Goal: Transaction & Acquisition: Purchase product/service

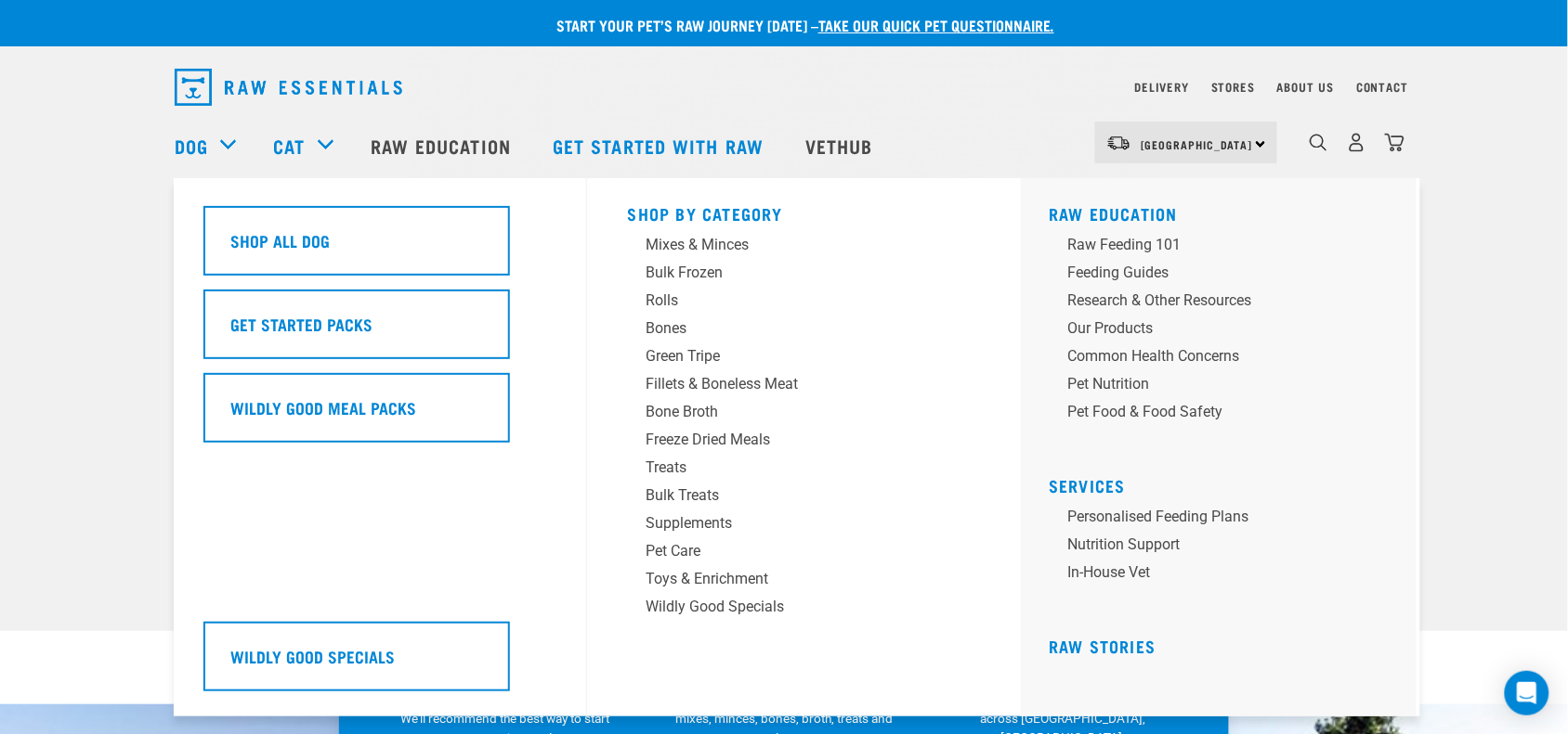
drag, startPoint x: 487, startPoint y: 457, endPoint x: 591, endPoint y: 455, distance: 104.0
click at [591, 455] on div "Shop All Dog Get Started Packs Wildly Good Meal Packs Wildly Good Specials Rolls" at bounding box center [797, 448] width 1239 height 539
click at [777, 390] on div "Fillets & Boneless Meat" at bounding box center [791, 384] width 290 height 22
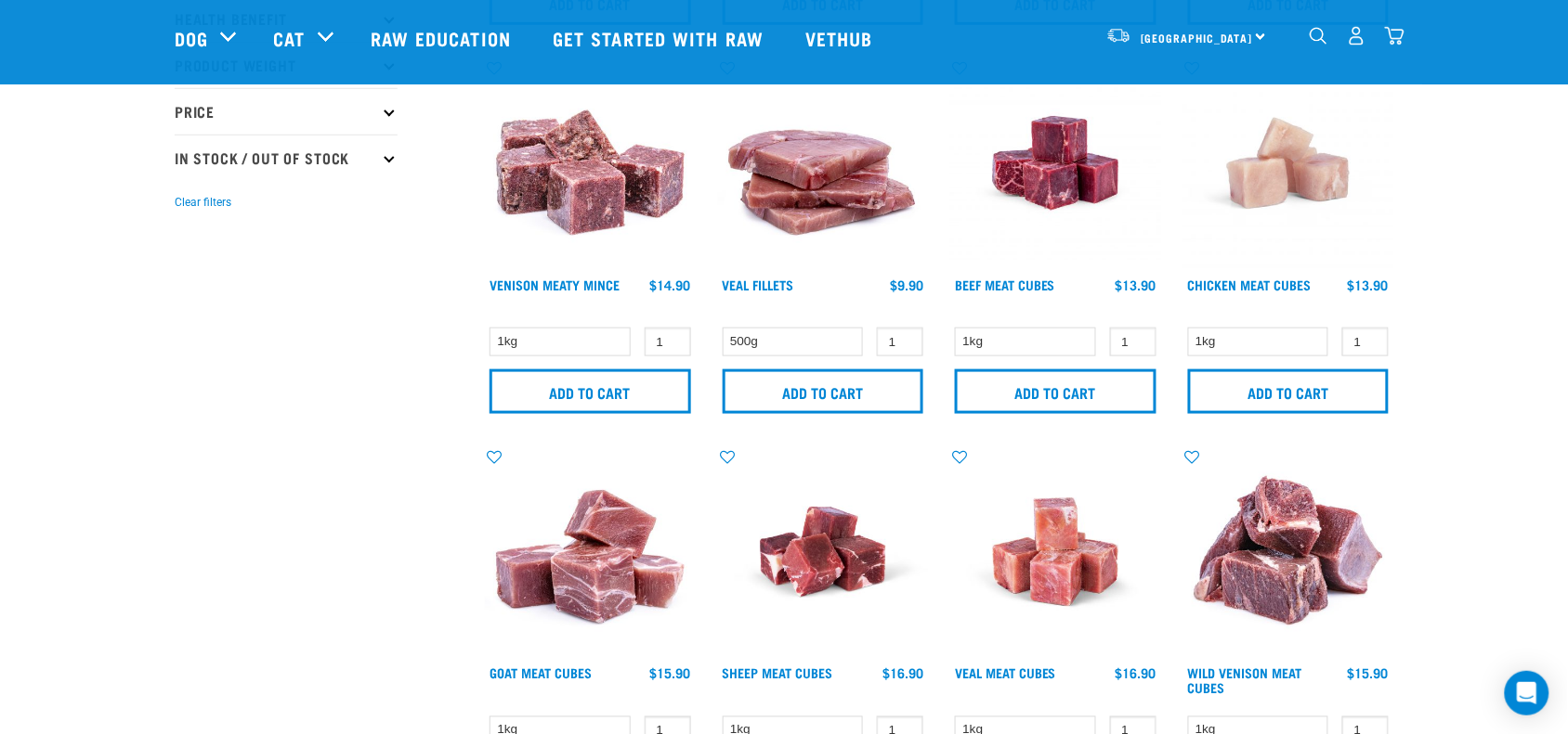
scroll to position [696, 0]
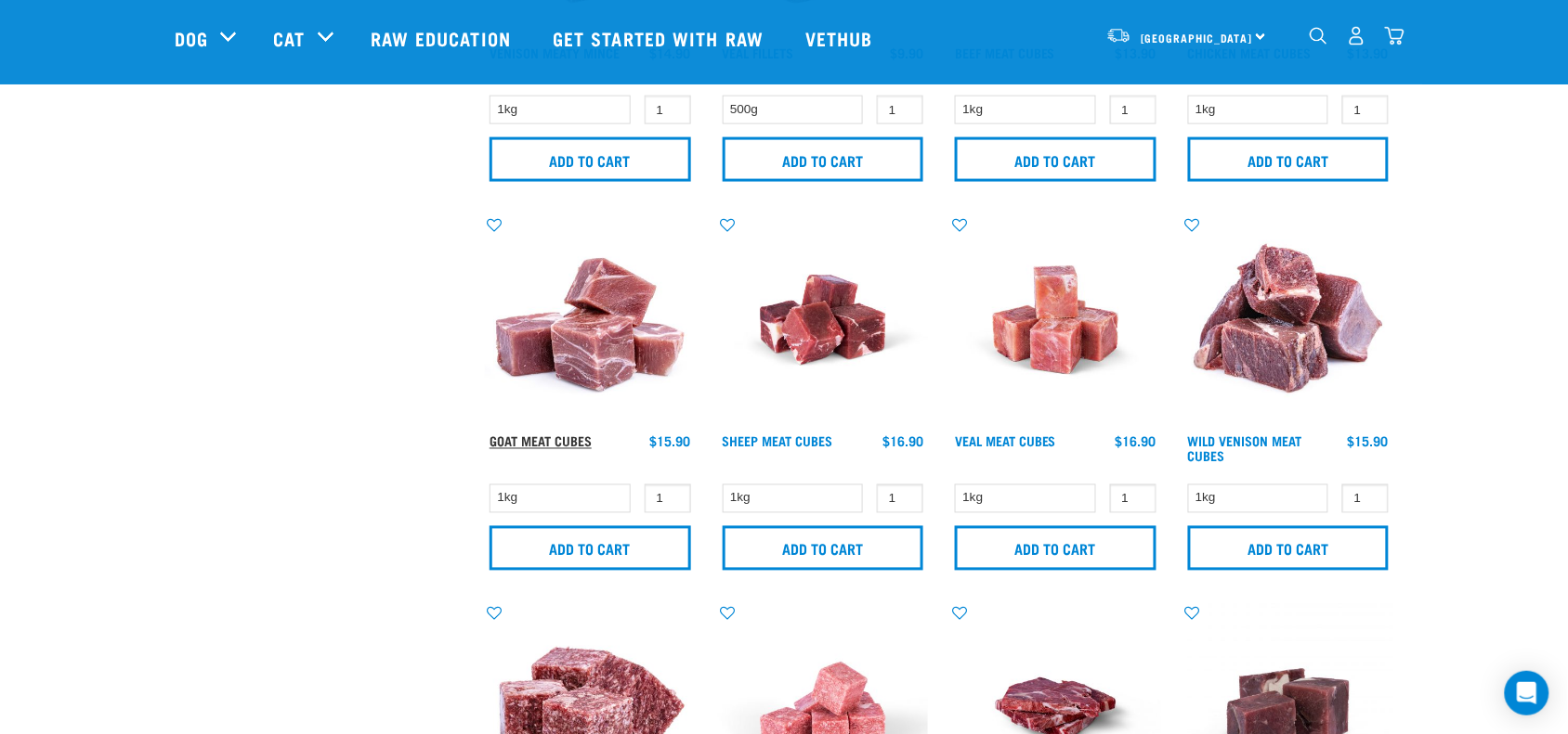
click at [550, 438] on link "Goat Meat Cubes" at bounding box center [540, 441] width 103 height 7
